Goal: Task Accomplishment & Management: Manage account settings

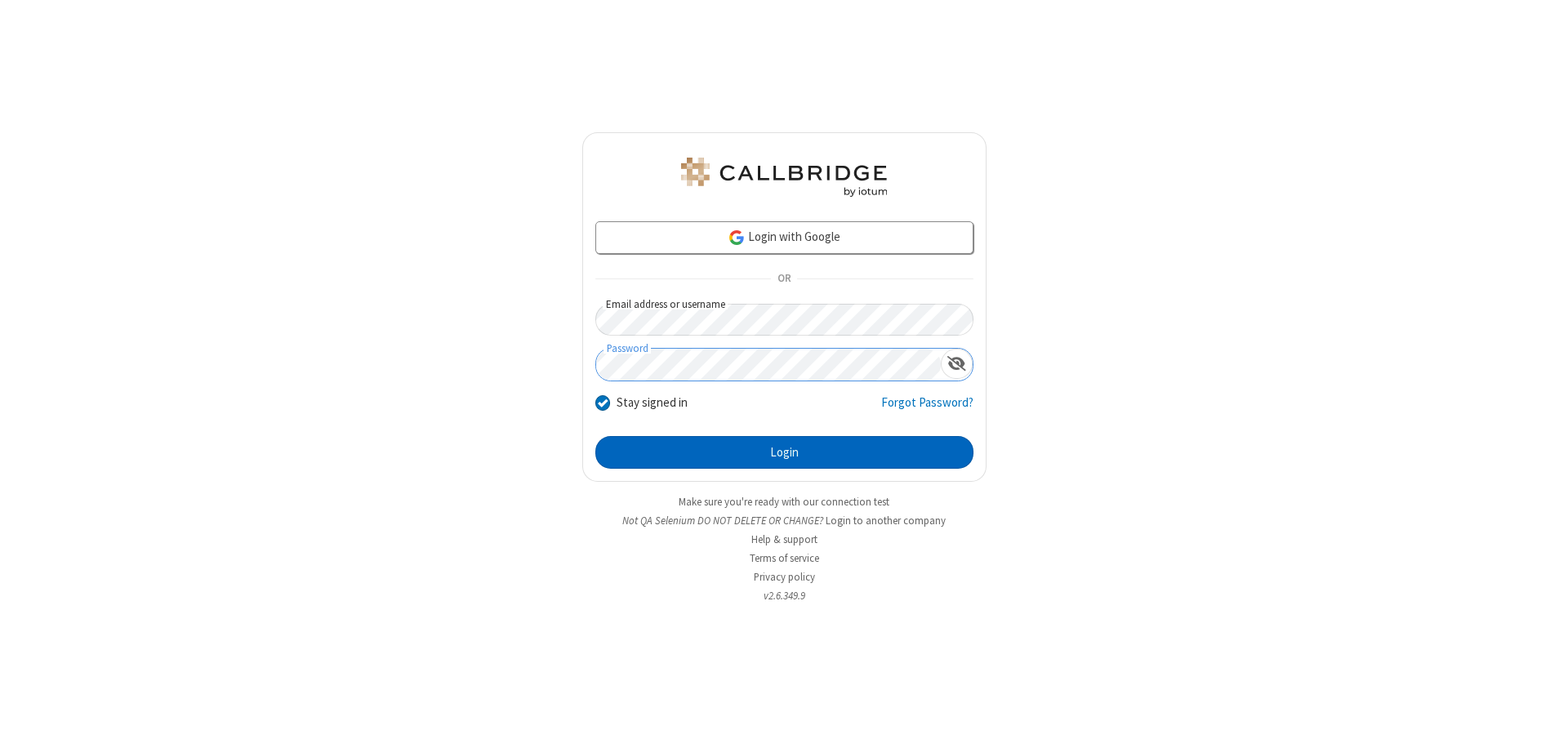
click at [784, 453] on button "Login" at bounding box center [784, 453] width 379 height 32
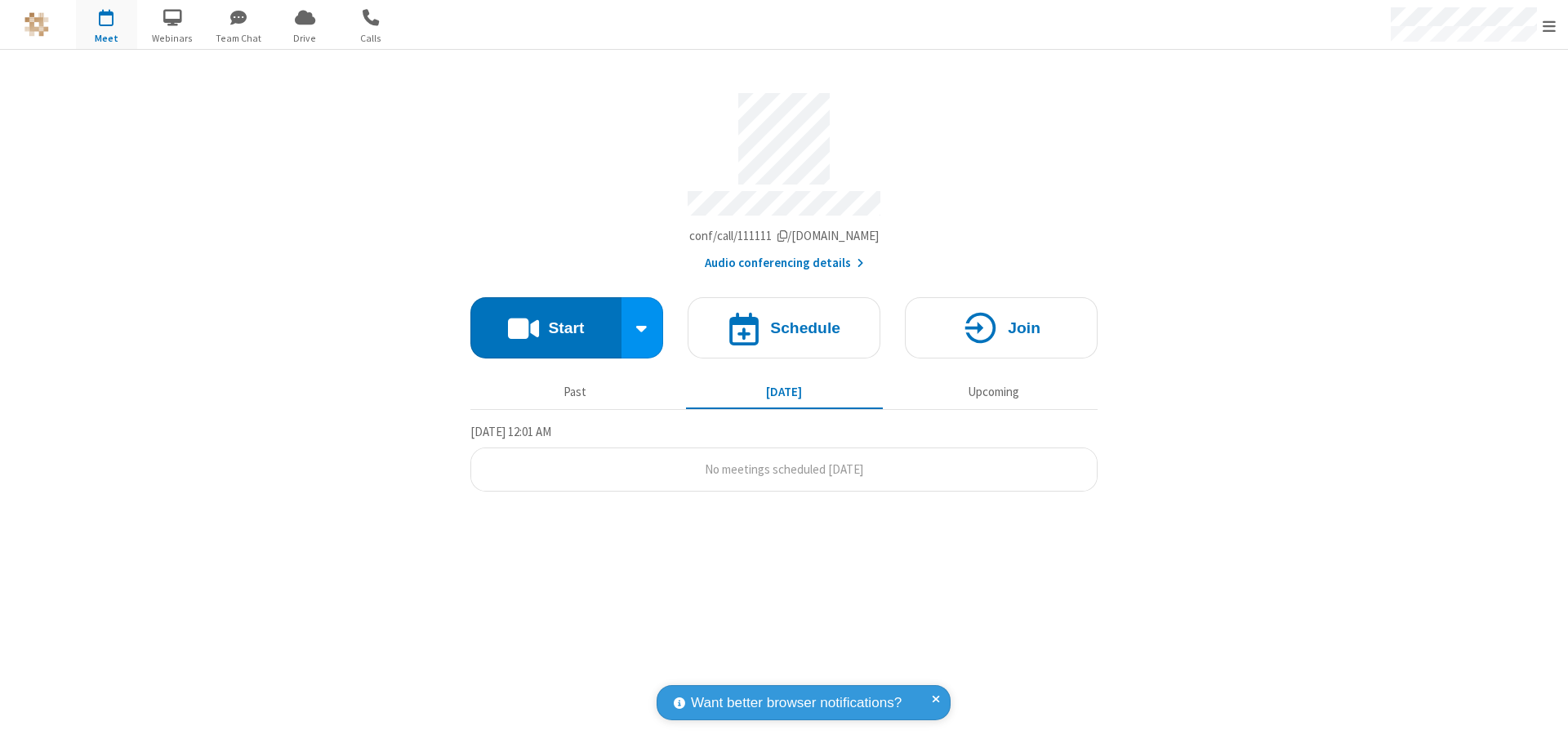
click at [1549, 25] on span "Open menu" at bounding box center [1549, 25] width 13 height 16
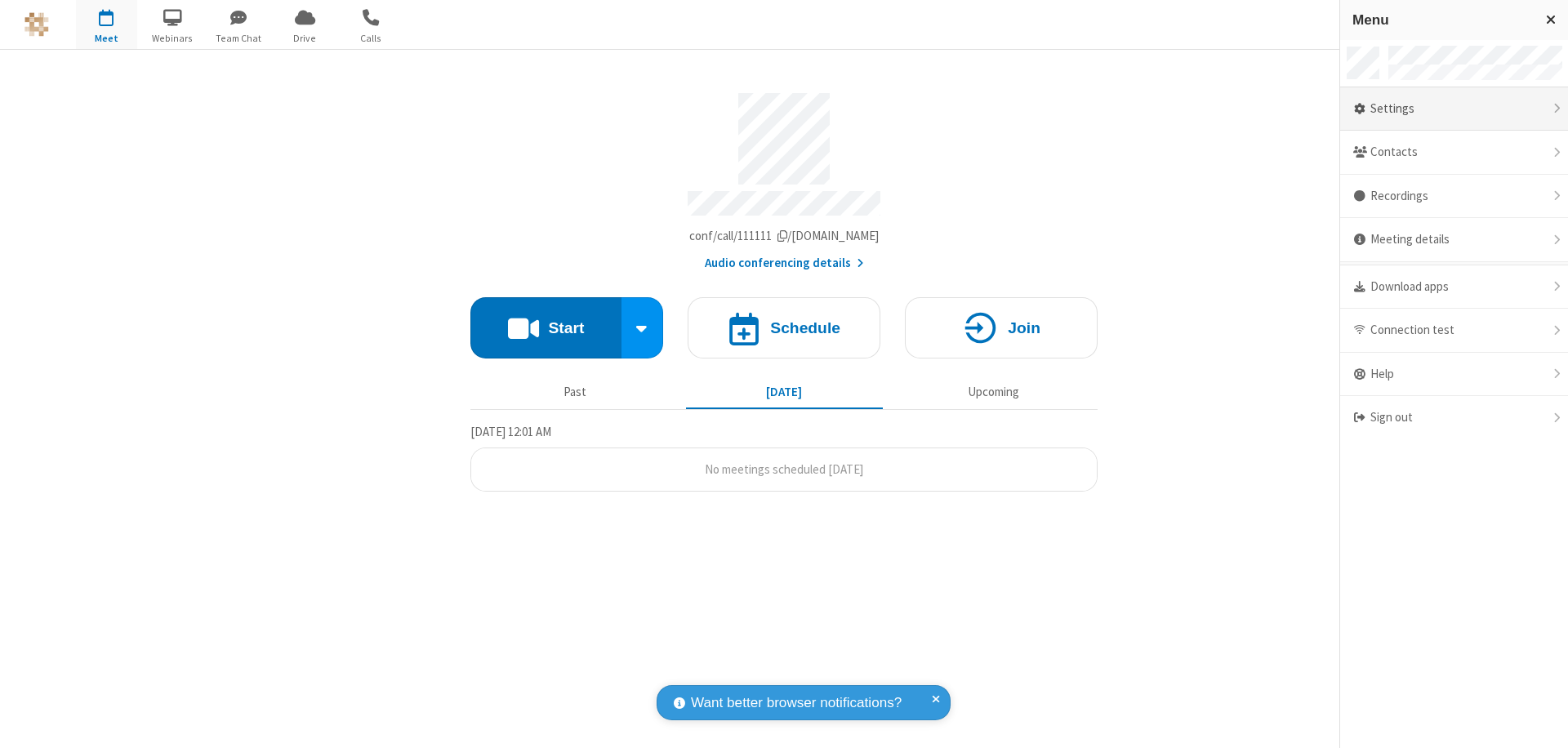
click at [1454, 109] on div "Settings" at bounding box center [1454, 110] width 228 height 44
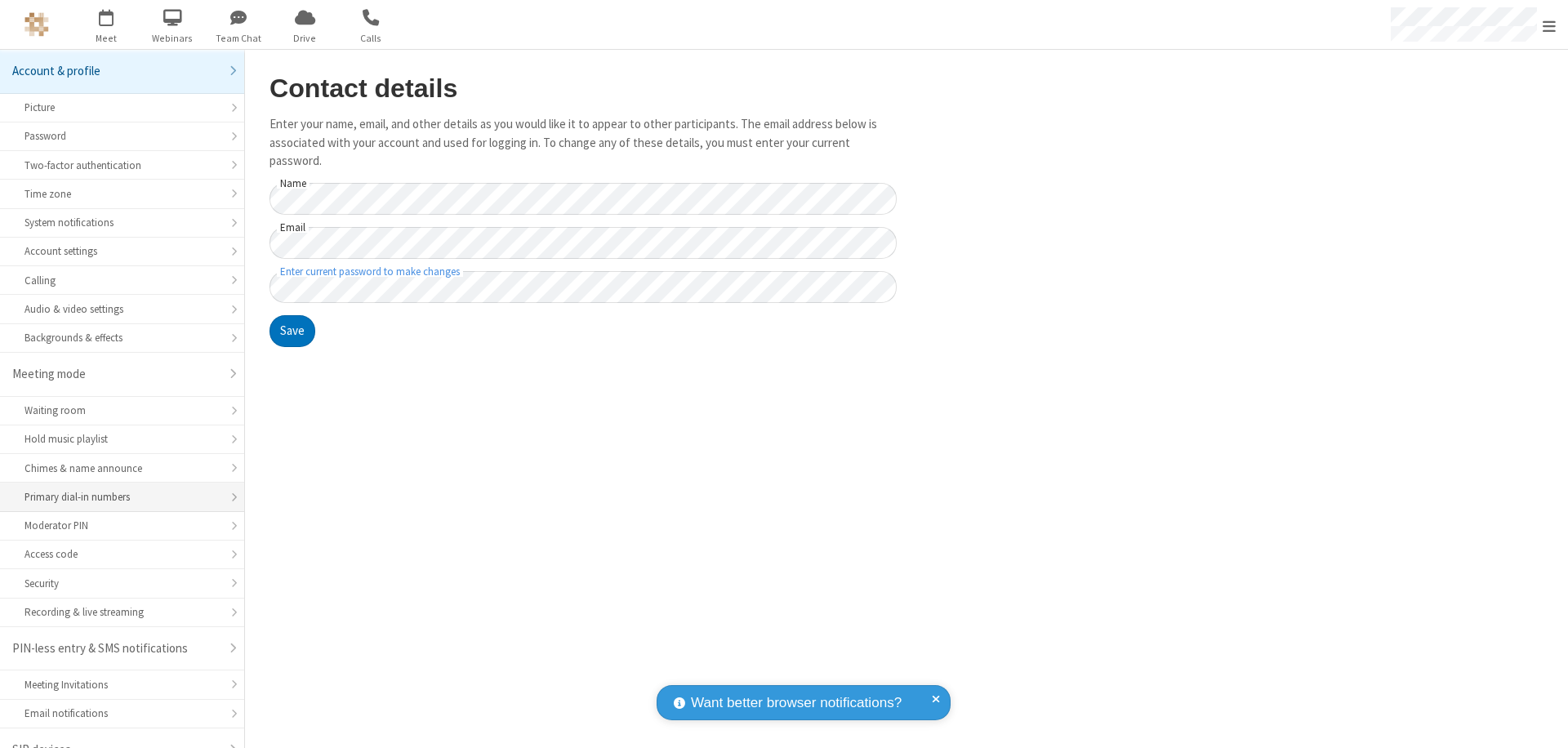
click at [116, 489] on div "Primary dial-in numbers" at bounding box center [122, 497] width 195 height 15
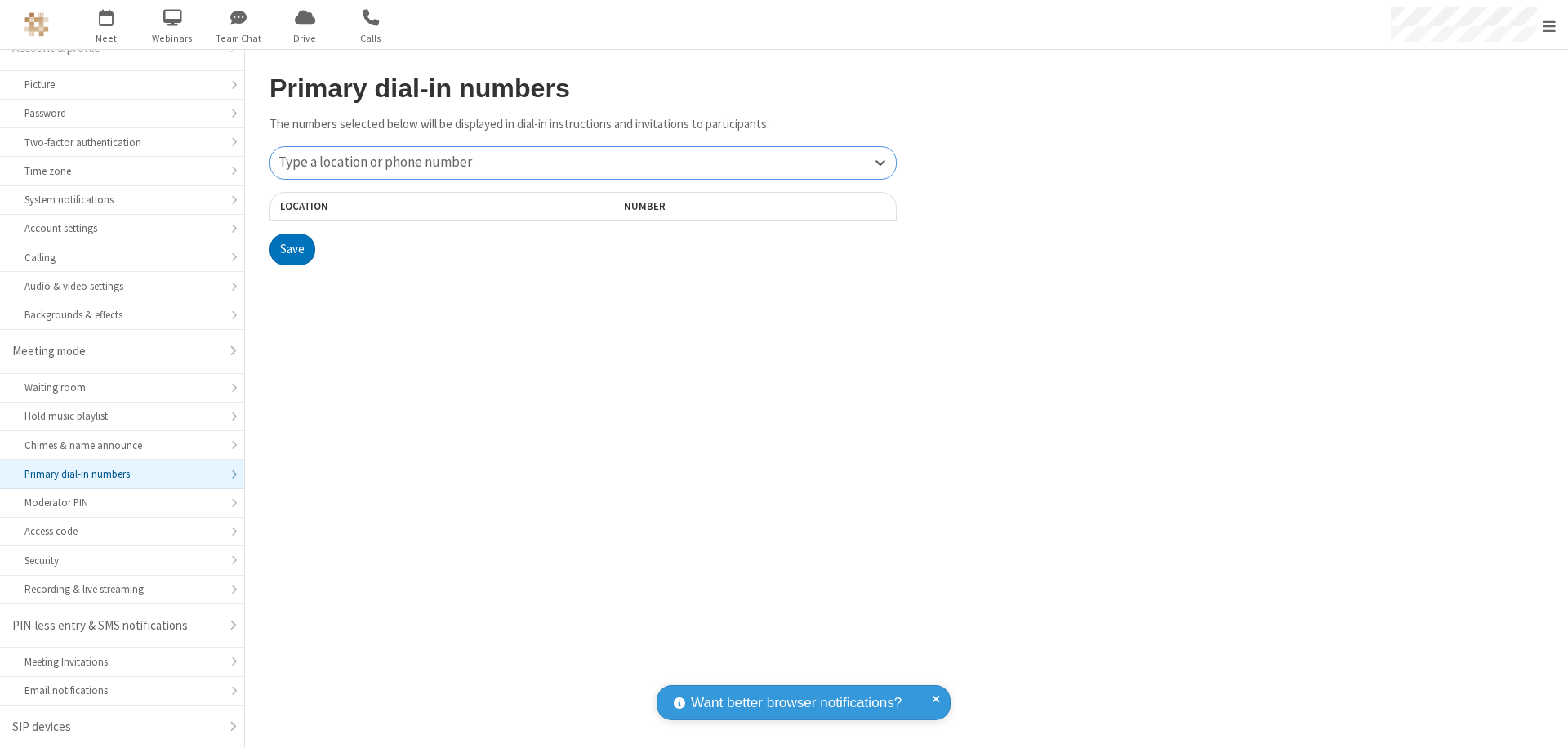
click at [583, 162] on div "Type a location or phone number" at bounding box center [583, 163] width 626 height 32
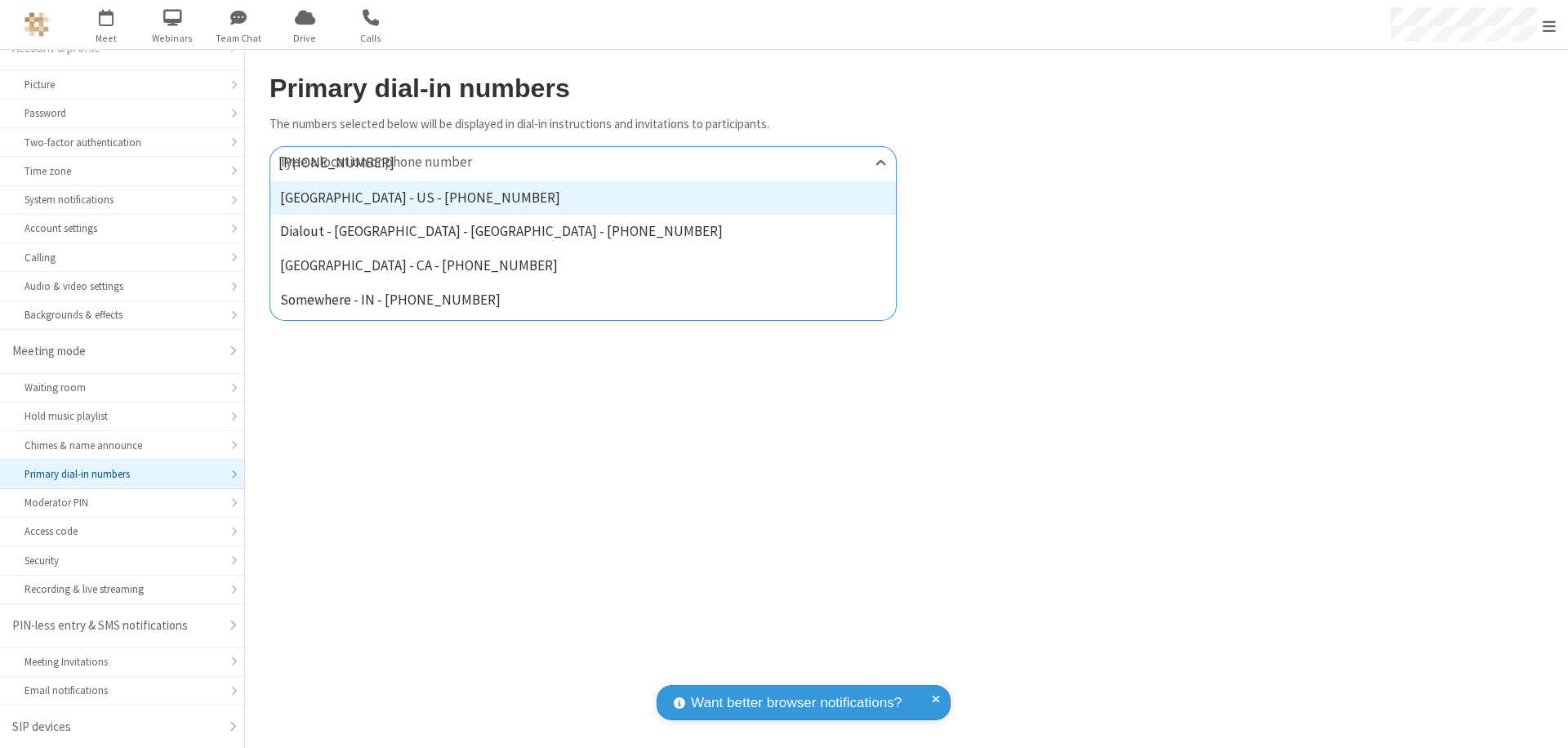
type input "[PHONE_NUMBER]"
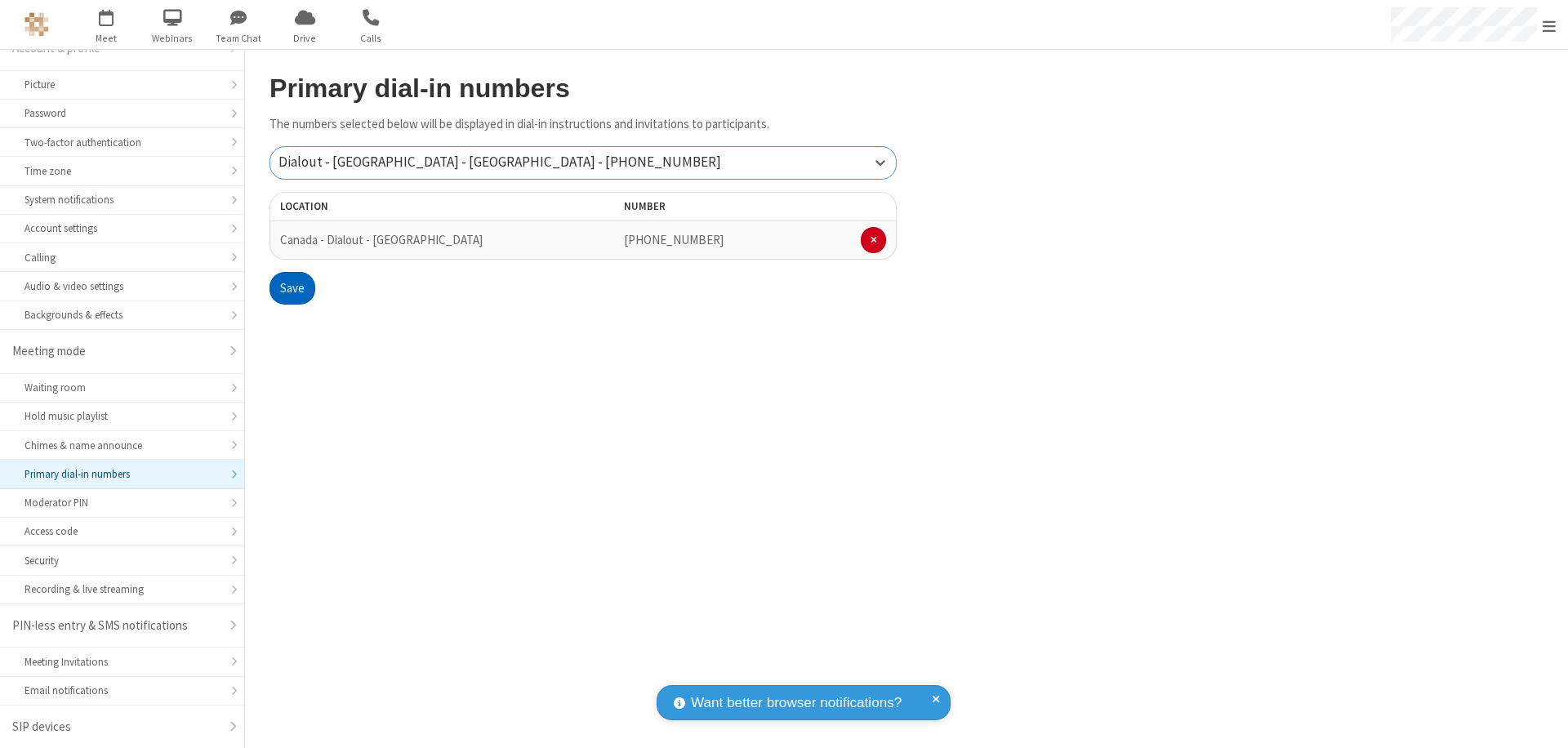
click at [292, 289] on button "Save" at bounding box center [293, 288] width 46 height 32
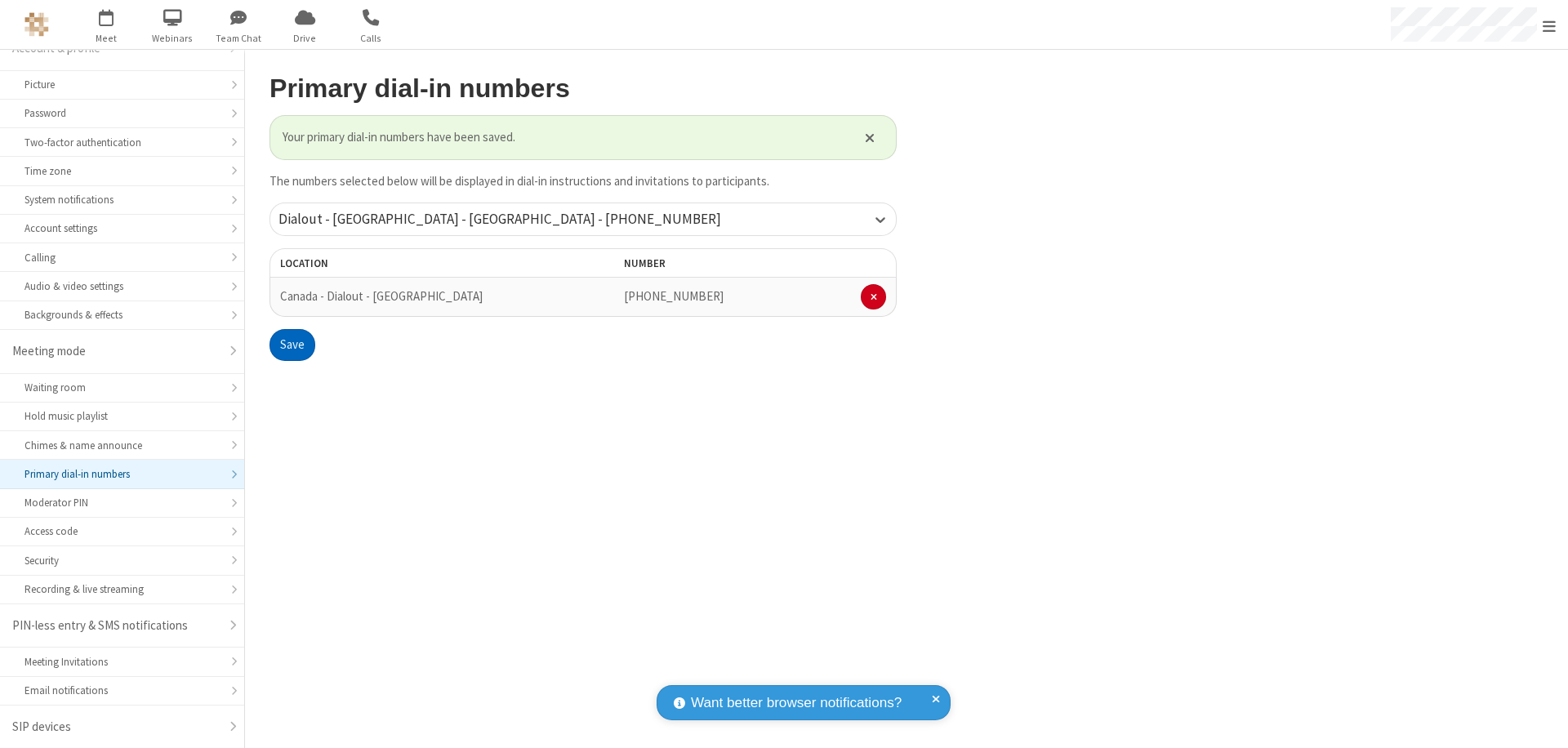
click at [1549, 25] on span "Open menu" at bounding box center [1549, 25] width 13 height 16
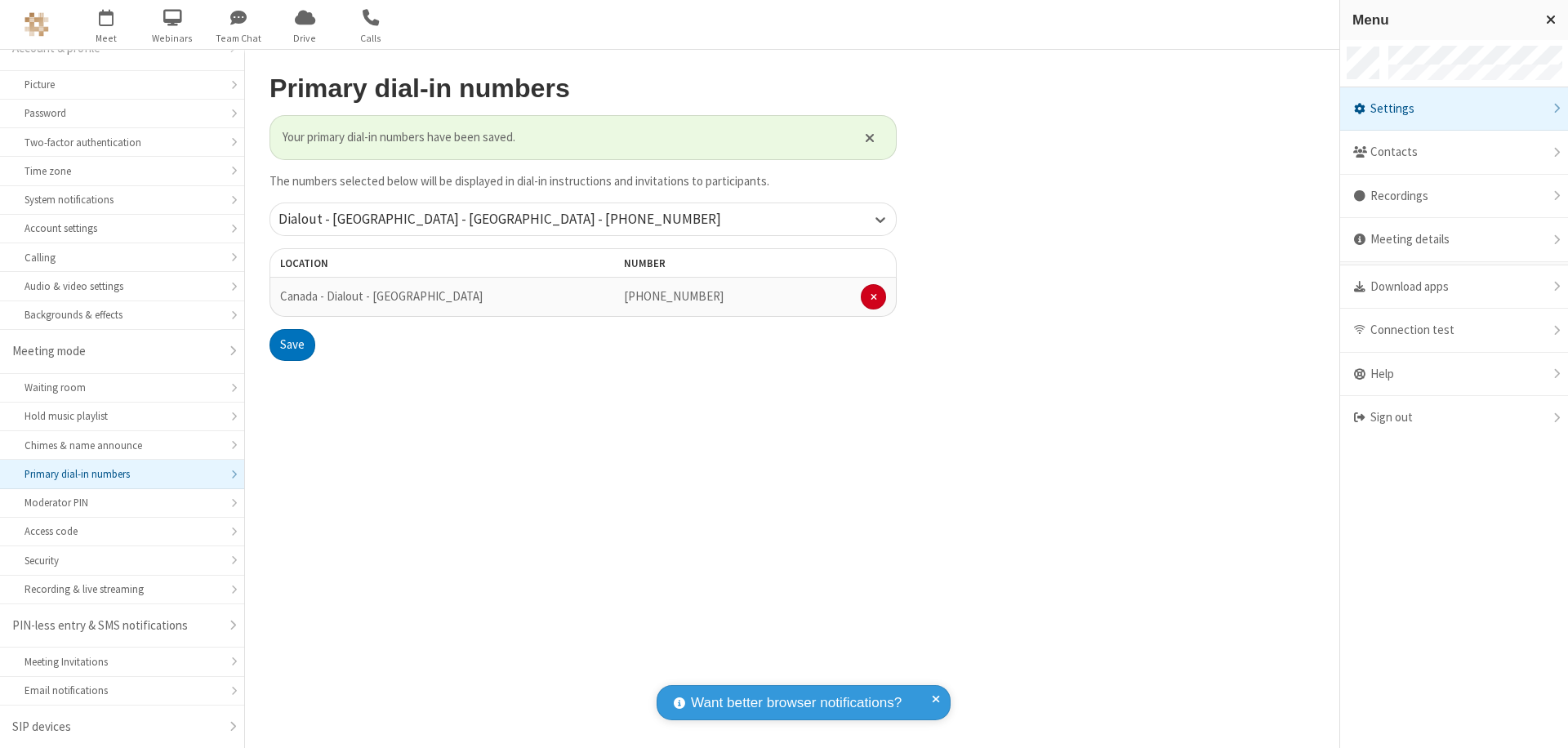
click at [106, 25] on span "button" at bounding box center [106, 17] width 61 height 28
